Goal: Transaction & Acquisition: Purchase product/service

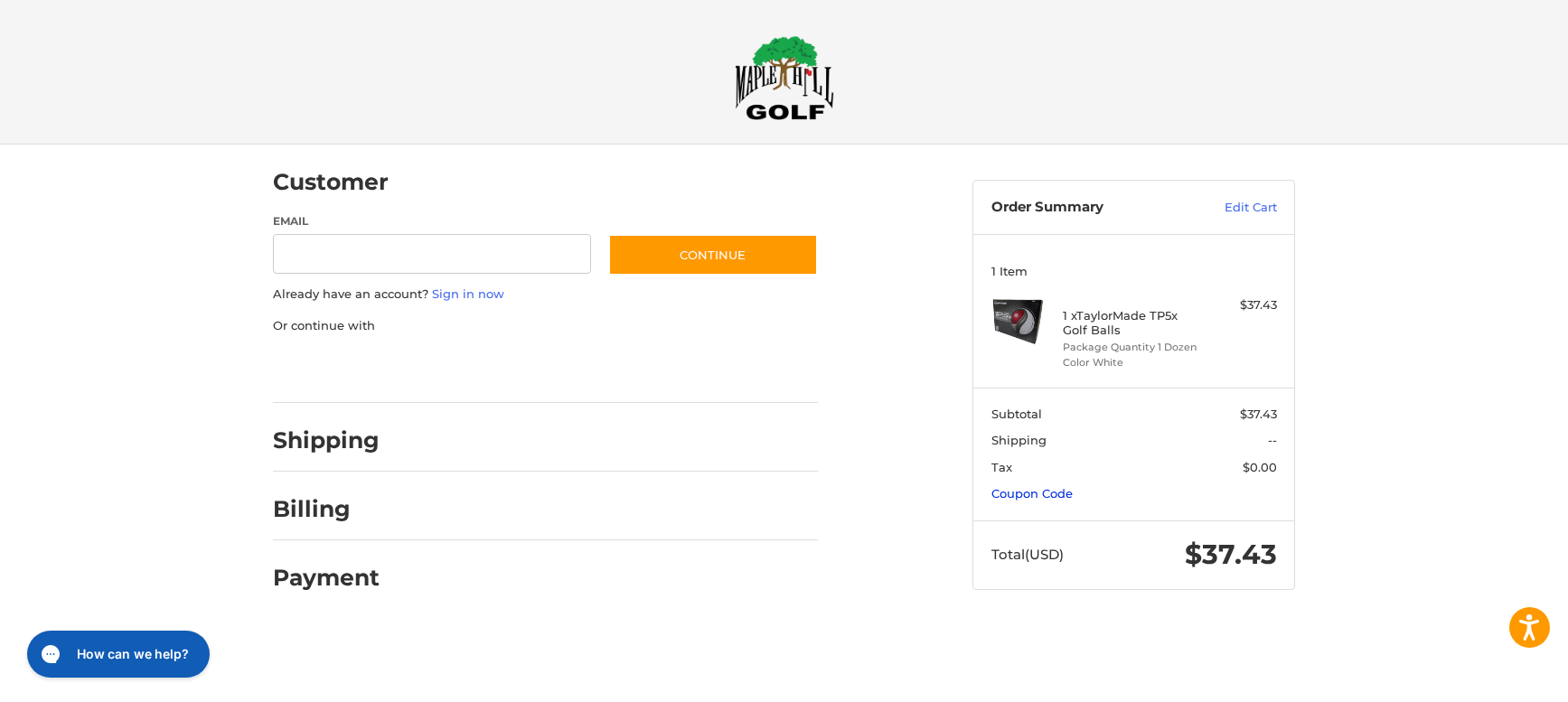
click at [1022, 497] on link "Coupon Code" at bounding box center [1032, 493] width 82 height 15
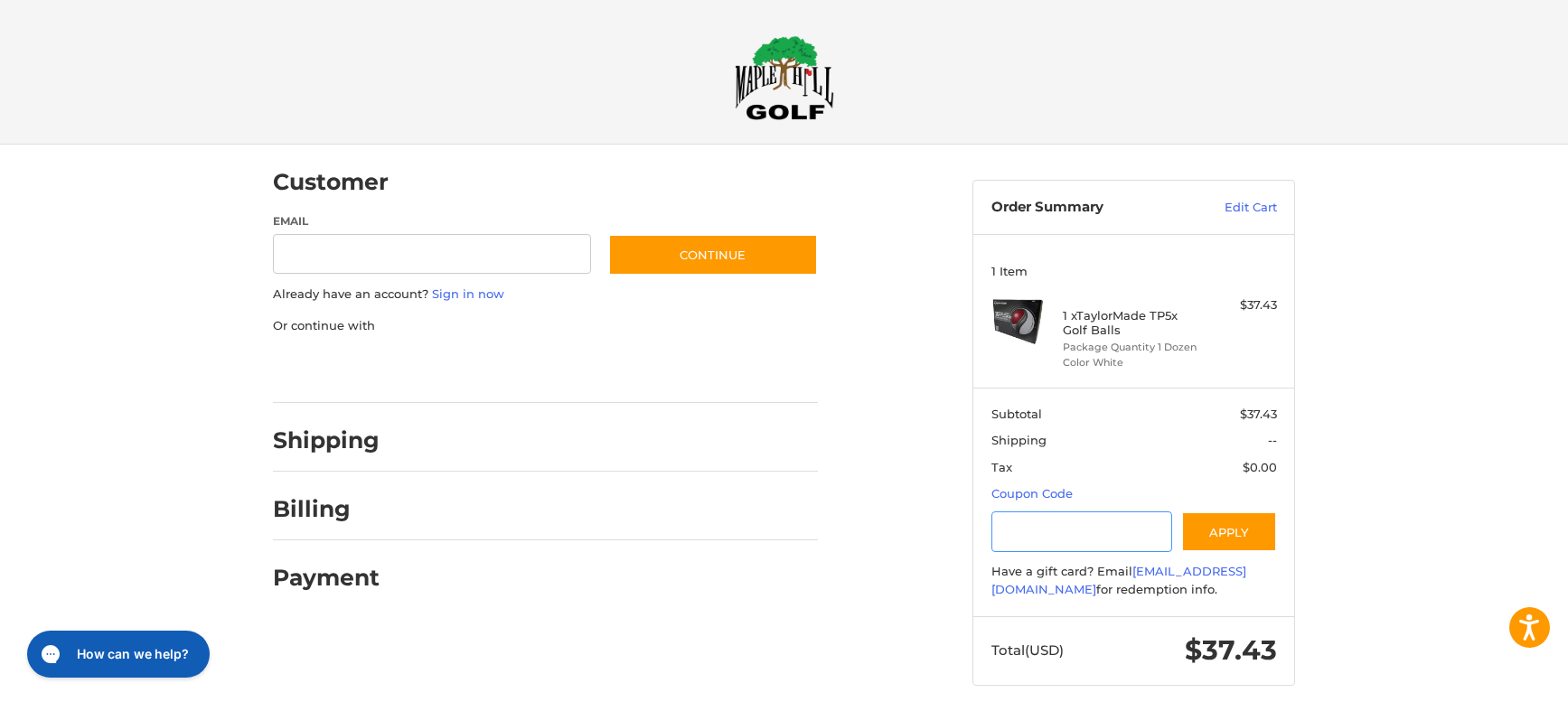
click at [1023, 532] on input "Gift Certificate or Coupon Code" at bounding box center [1081, 531] width 182 height 41
type input "*********"
